Goal: Transaction & Acquisition: Book appointment/travel/reservation

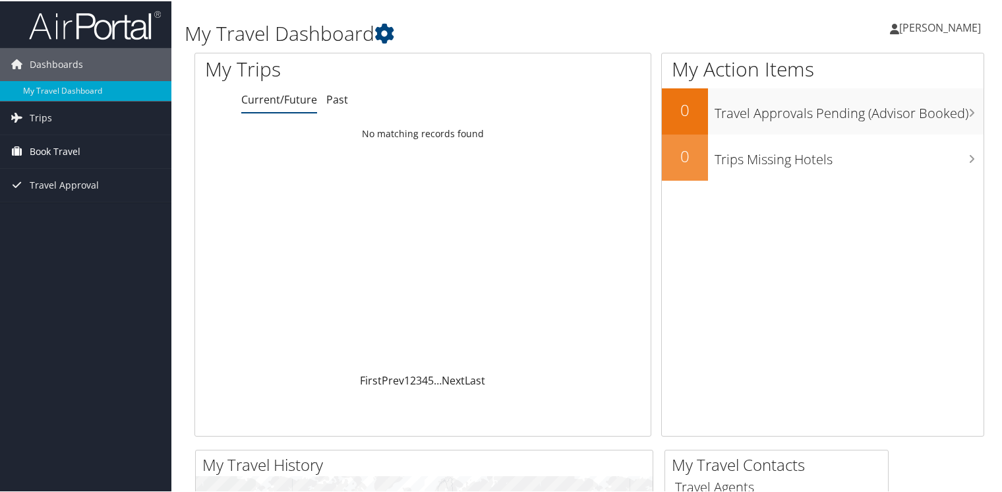
click at [56, 152] on span "Book Travel" at bounding box center [55, 150] width 51 height 33
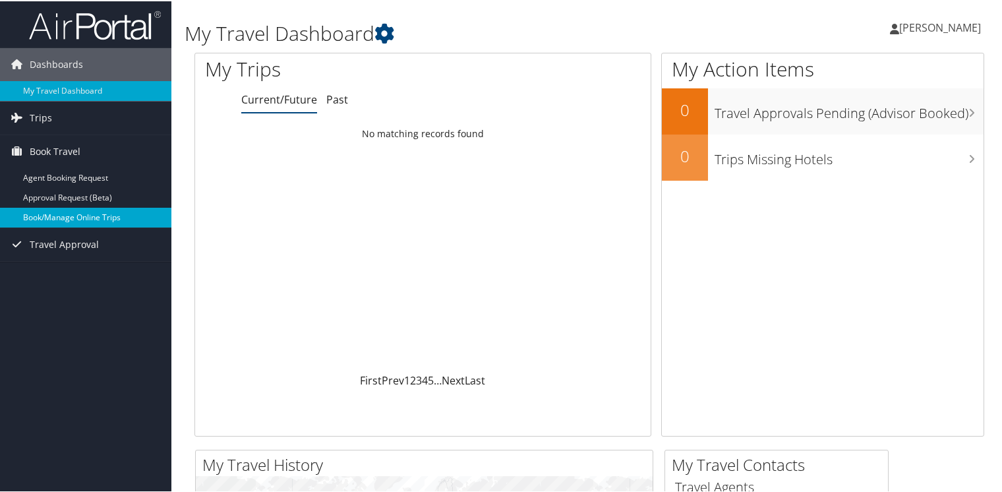
click at [58, 218] on link "Book/Manage Online Trips" at bounding box center [85, 216] width 171 height 20
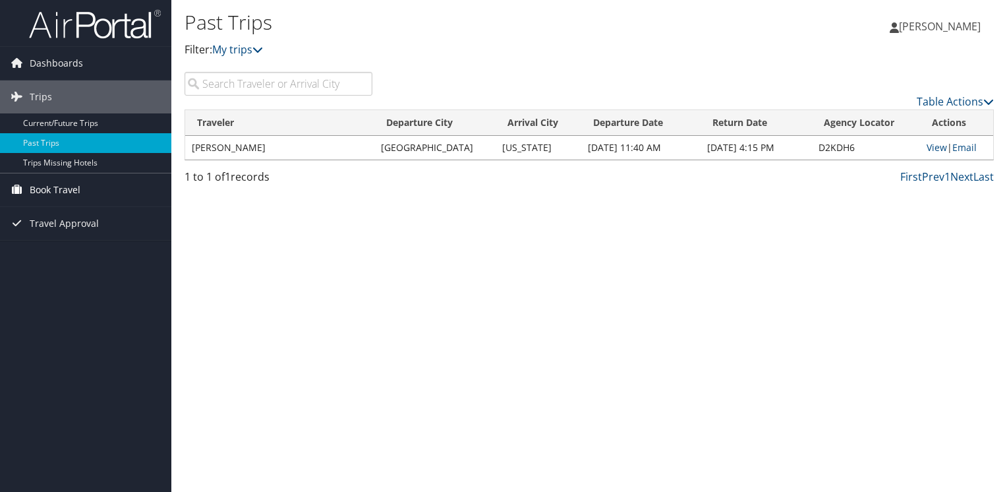
click at [50, 189] on span "Book Travel" at bounding box center [55, 189] width 51 height 33
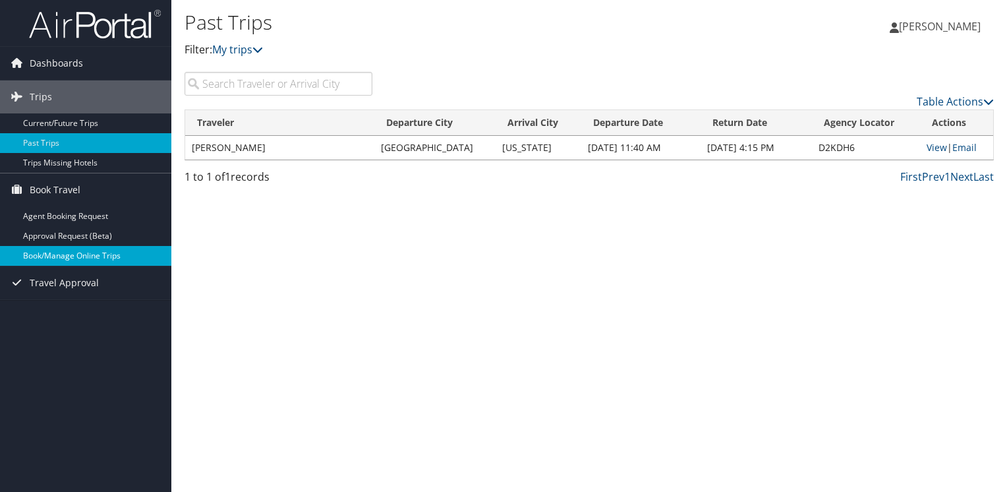
click at [58, 251] on link "Book/Manage Online Trips" at bounding box center [85, 256] width 171 height 20
